Goal: Manage account settings

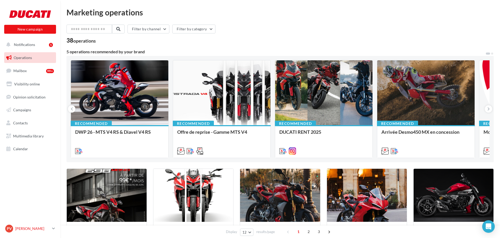
click at [53, 228] on icon at bounding box center [53, 229] width 3 height 4
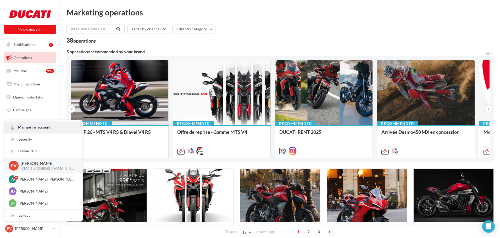
click at [40, 128] on link "Manage my account" at bounding box center [43, 128] width 78 height 12
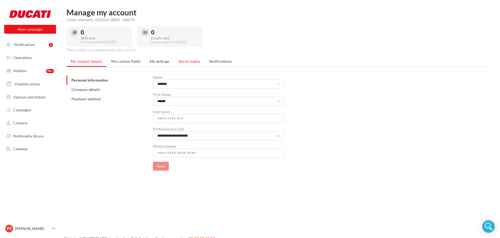
click at [194, 60] on span "Social media" at bounding box center [188, 61] width 21 height 4
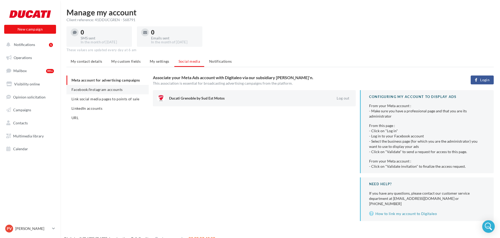
click at [104, 91] on span "Facebook/Instagram accounts" at bounding box center [96, 89] width 51 height 4
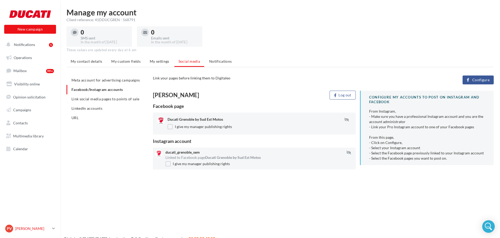
click at [50, 226] on p "[PERSON_NAME]" at bounding box center [32, 228] width 35 height 5
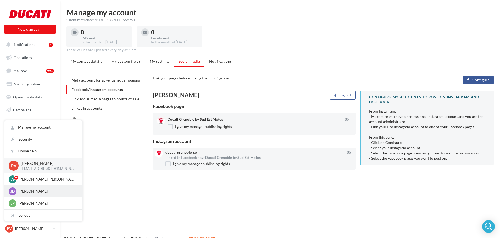
click at [29, 191] on p "[PERSON_NAME]" at bounding box center [48, 191] width 58 height 5
